Goal: Find specific page/section: Find specific page/section

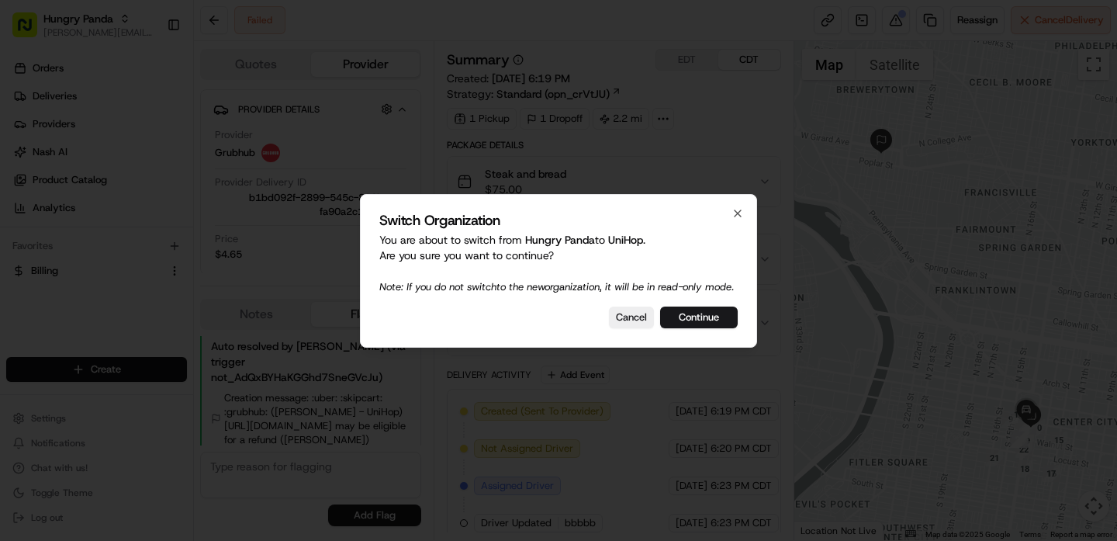
click at [699, 323] on button "Continue" at bounding box center [699, 317] width 78 height 22
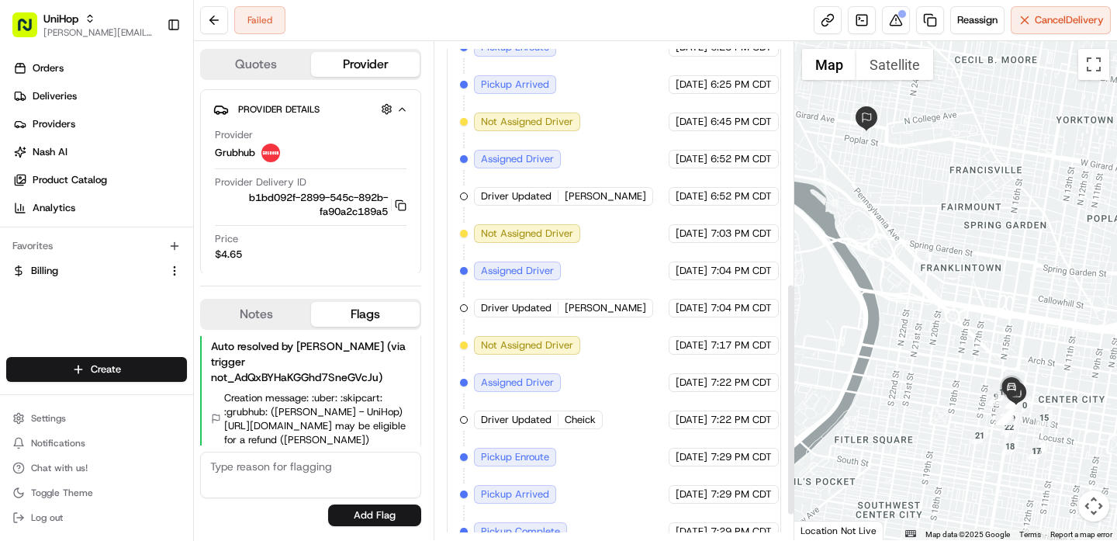
scroll to position [572, 0]
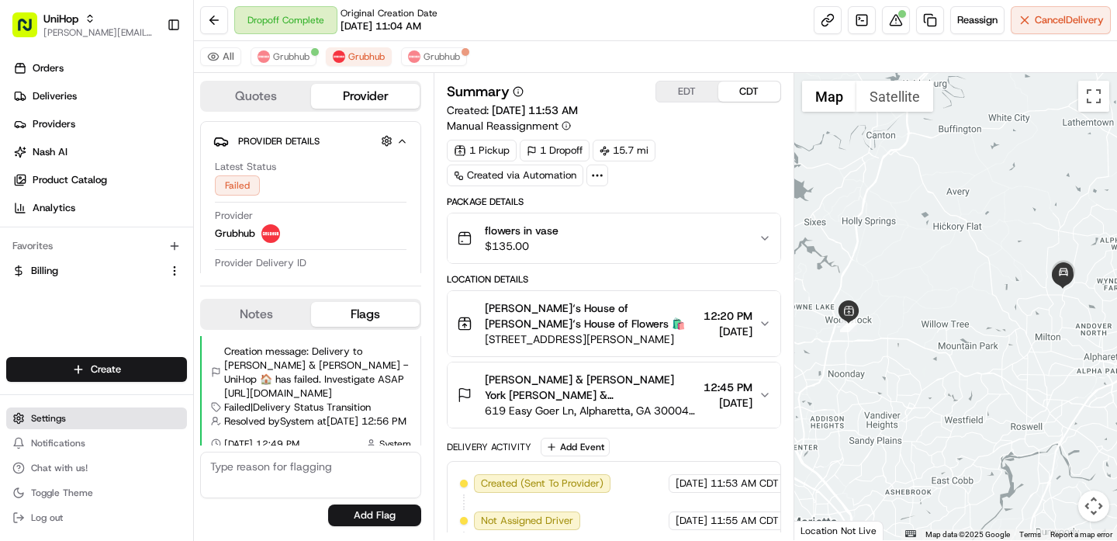
click at [76, 425] on button "Settings" at bounding box center [96, 418] width 181 height 22
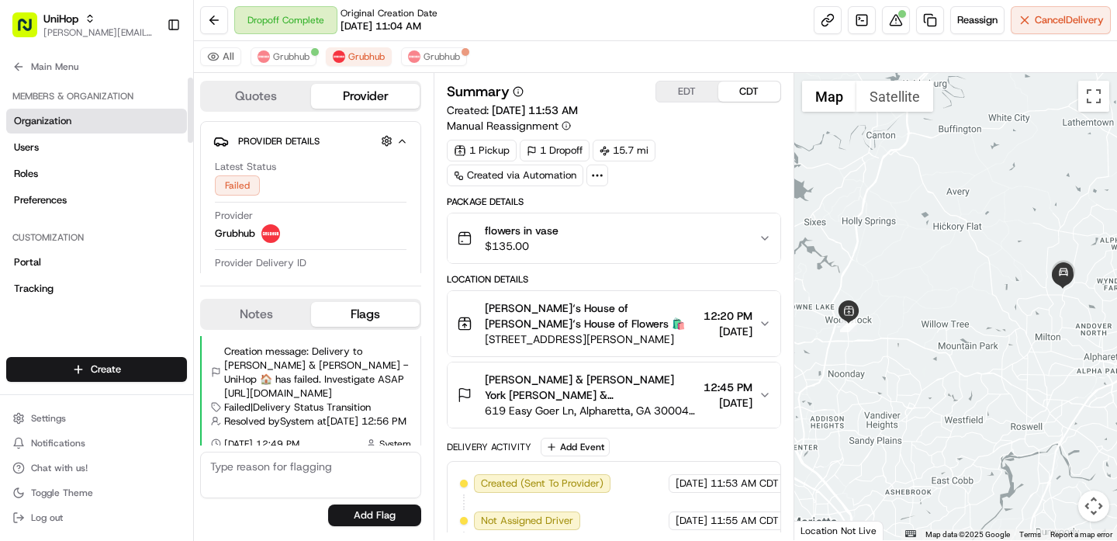
click at [90, 120] on link "Organization" at bounding box center [96, 121] width 181 height 25
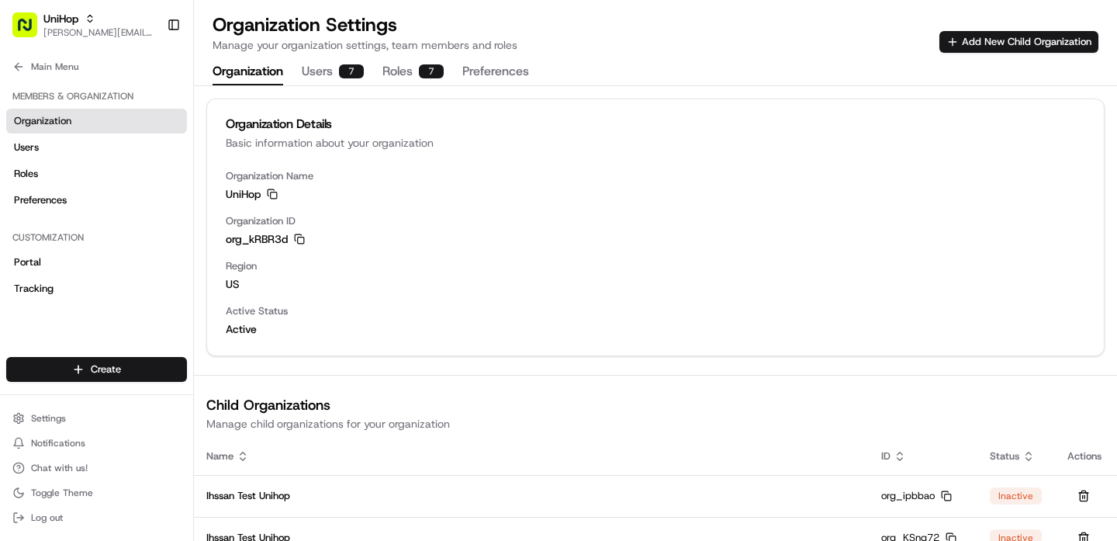
click at [251, 238] on span "org_kRBR3d" at bounding box center [257, 239] width 62 height 16
copy span "org_kRBR3d"
click at [79, 64] on button "Main Menu" at bounding box center [96, 67] width 181 height 22
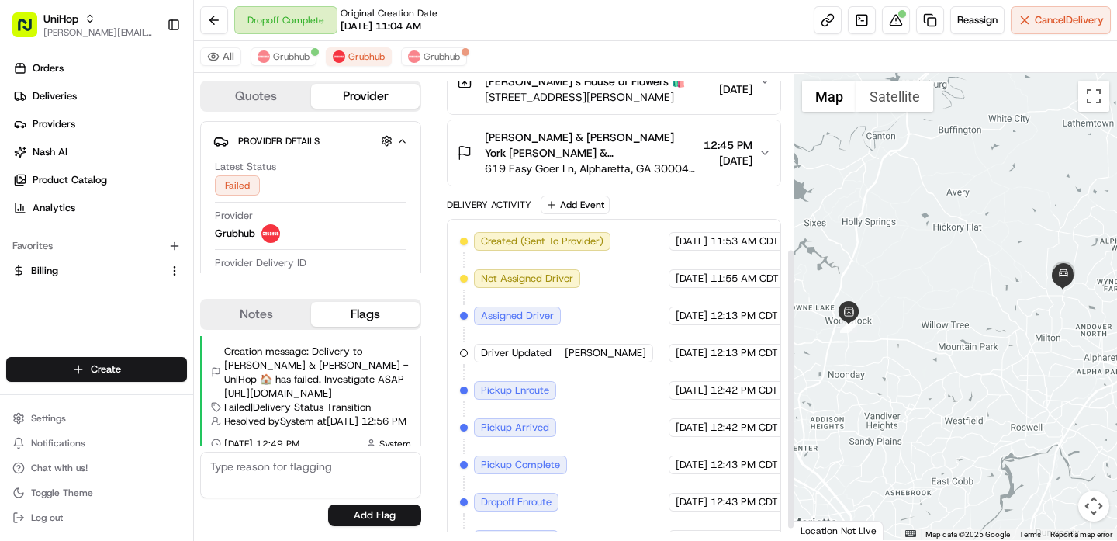
scroll to position [309, 0]
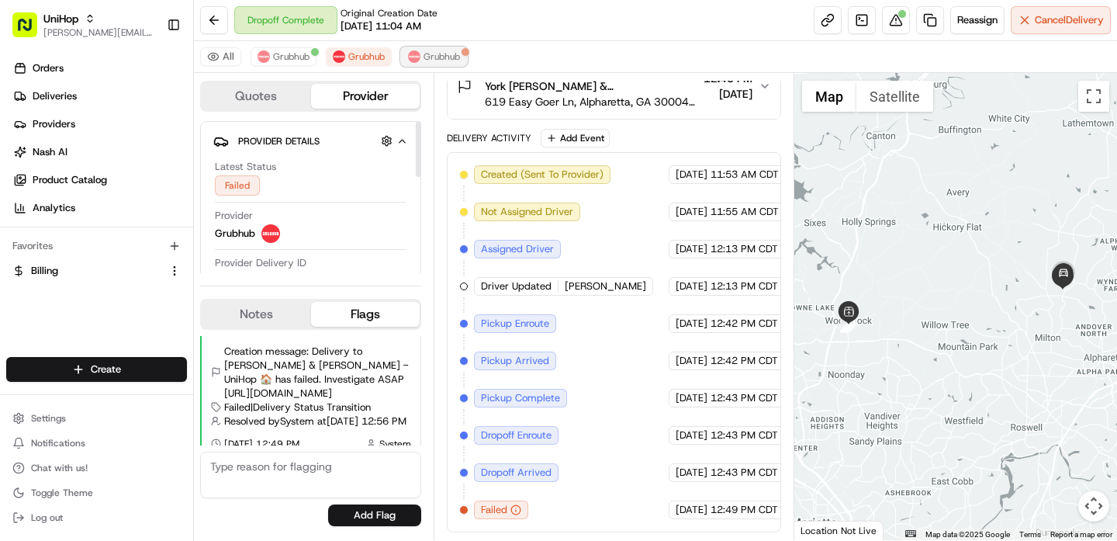
click at [423, 57] on button "Grubhub" at bounding box center [434, 56] width 66 height 19
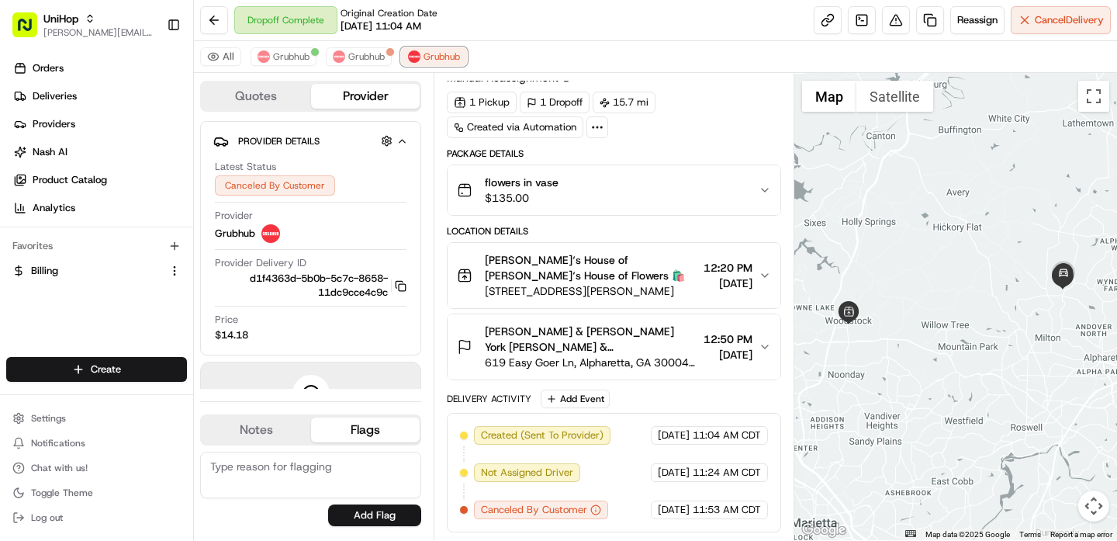
scroll to position [48, 0]
click at [280, 57] on span "Grubhub" at bounding box center [291, 56] width 36 height 12
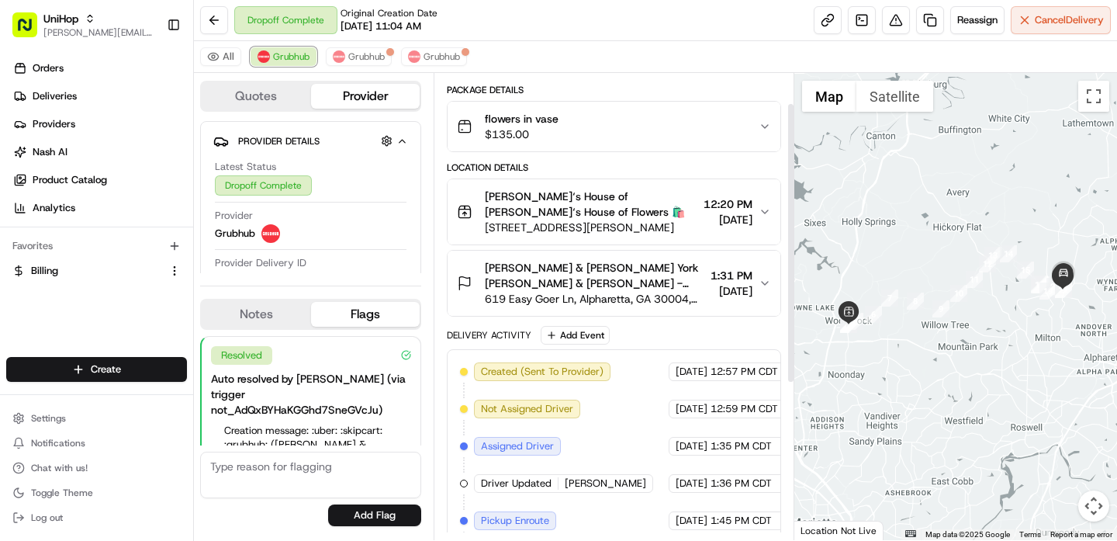
scroll to position [50, 0]
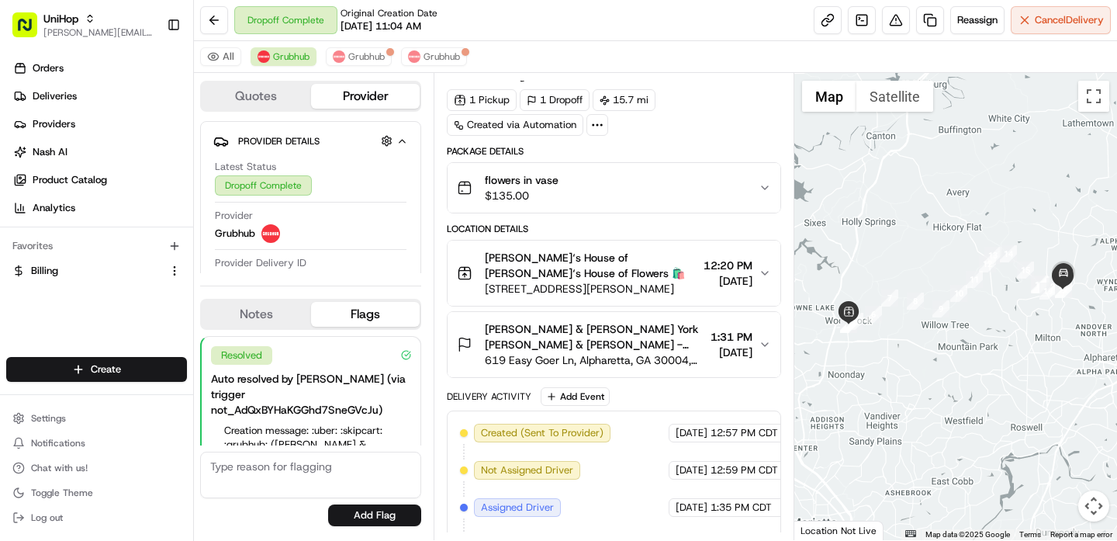
click at [594, 126] on icon at bounding box center [597, 125] width 14 height 14
drag, startPoint x: 704, startPoint y: 79, endPoint x: 849, endPoint y: 88, distance: 144.6
click at [704, 79] on div "Summary EDT CDT Created: Aug 19 2025 12:56 PM Manual Reassignment 1 Pickup 1 Dr…" at bounding box center [614, 306] width 360 height 467
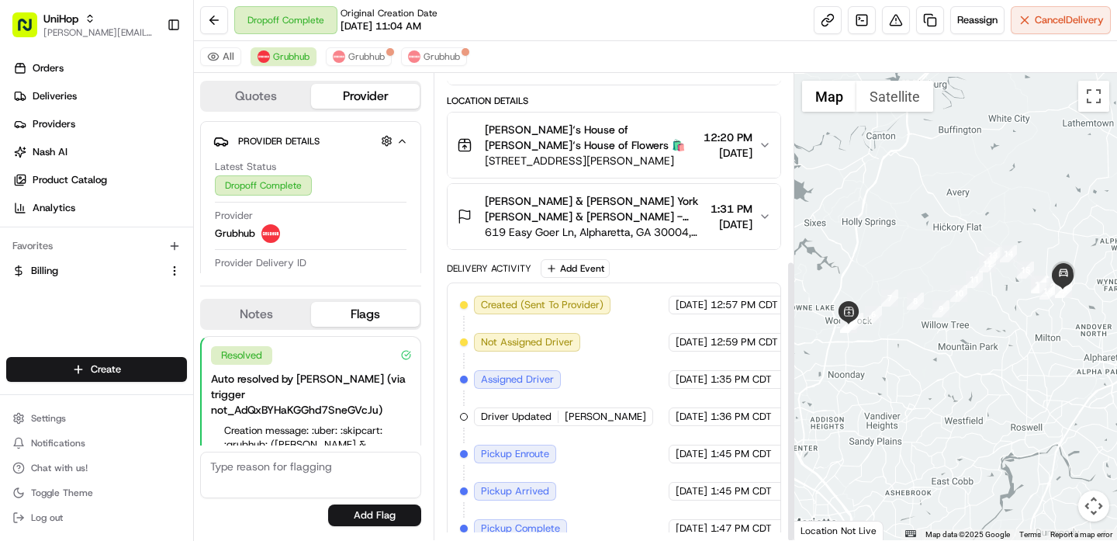
scroll to position [309, 0]
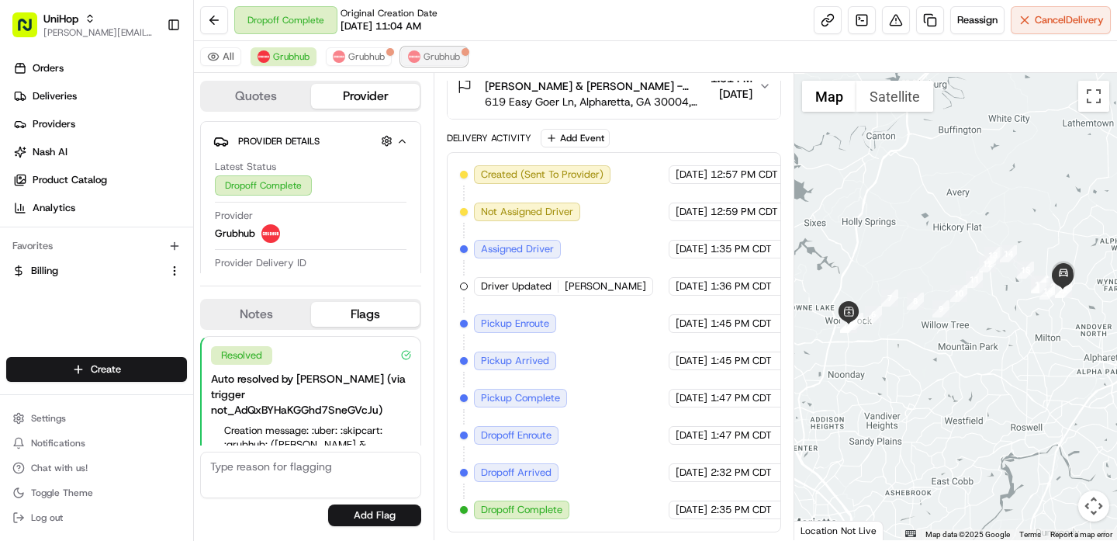
click at [428, 60] on span "Grubhub" at bounding box center [442, 56] width 36 height 12
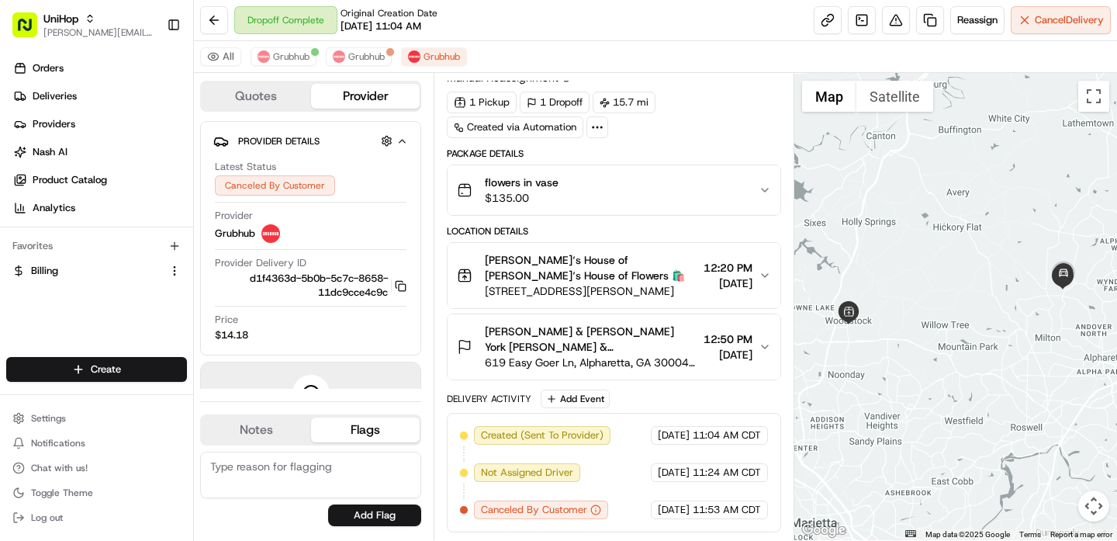
drag, startPoint x: 212, startPoint y: 59, endPoint x: 434, endPoint y: 156, distance: 242.2
click at [212, 59] on button "All" at bounding box center [220, 56] width 41 height 19
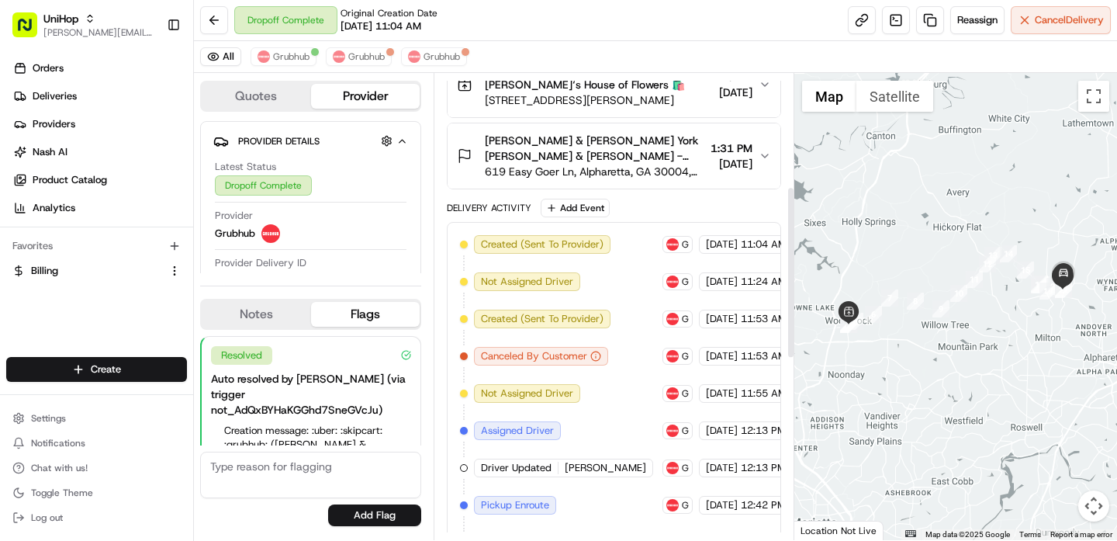
scroll to position [359, 0]
